Goal: Information Seeking & Learning: Learn about a topic

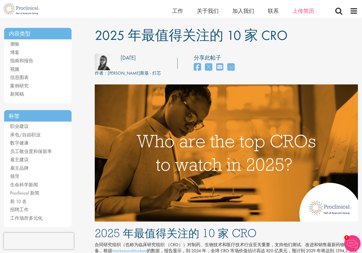
scroll to position [82, 0]
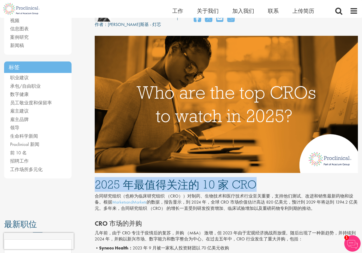
drag, startPoint x: 96, startPoint y: 183, endPoint x: 258, endPoint y: 185, distance: 161.4
click at [258, 185] on h1 "2025 年最值得关注的 10 家 CRO" at bounding box center [226, 184] width 263 height 12
copy h1 "2025 年最值得关注的 10 家 CRO"
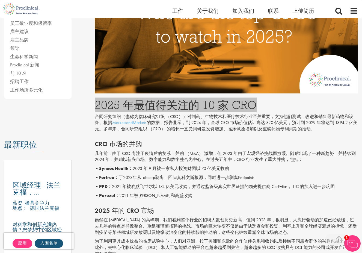
scroll to position [164, 0]
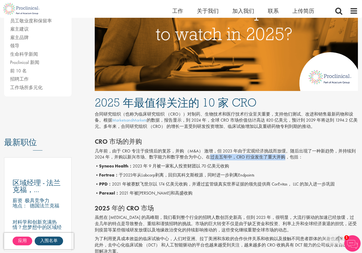
drag, startPoint x: 211, startPoint y: 157, endPoint x: 283, endPoint y: 156, distance: 72.6
click at [283, 156] on p "几年前，由于 CRO 专注于疫情后的复苏，并购 （M&A） 激增，但 2023 年由于宏观经济挑战而放缓。随后出现了一种新趋势，并持续到 2024 年，并购以…" at bounding box center [226, 154] width 263 height 13
copy p "过去五年中，CRO 行业发生了重大并购"
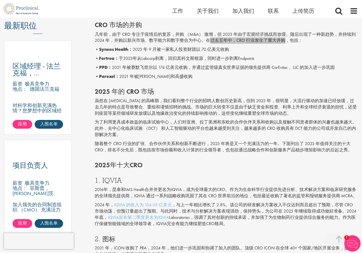
scroll to position [355, 0]
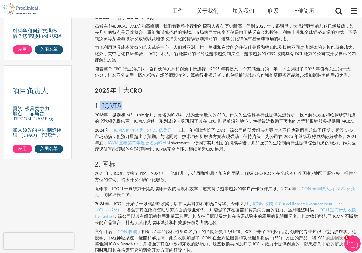
drag, startPoint x: 120, startPoint y: 104, endPoint x: 100, endPoint y: 105, distance: 19.9
click at [100, 105] on h3 "1. IQVIA" at bounding box center [226, 105] width 263 height 7
copy h3 "IQVIA"
click at [116, 171] on p "2021 年，ICON 收购了 PRA，2024 年，他们进一步巩固和协调了加入的团队。顶级 CRO ICON 在全球 40+ 个国家/地区开展业务，提供全方…" at bounding box center [226, 176] width 263 height 13
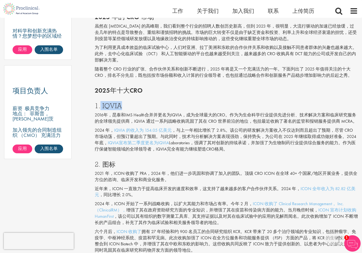
drag, startPoint x: 116, startPoint y: 171, endPoint x: 125, endPoint y: 105, distance: 66.4
click at [125, 105] on h3 "1. IQVIA" at bounding box center [226, 105] width 263 height 7
copy h3 "IQVIA"
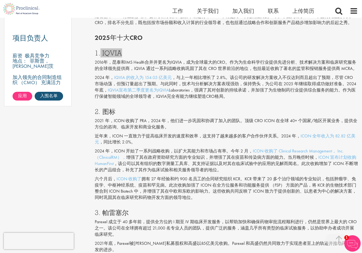
scroll to position [410, 0]
